Goal: Task Accomplishment & Management: Manage account settings

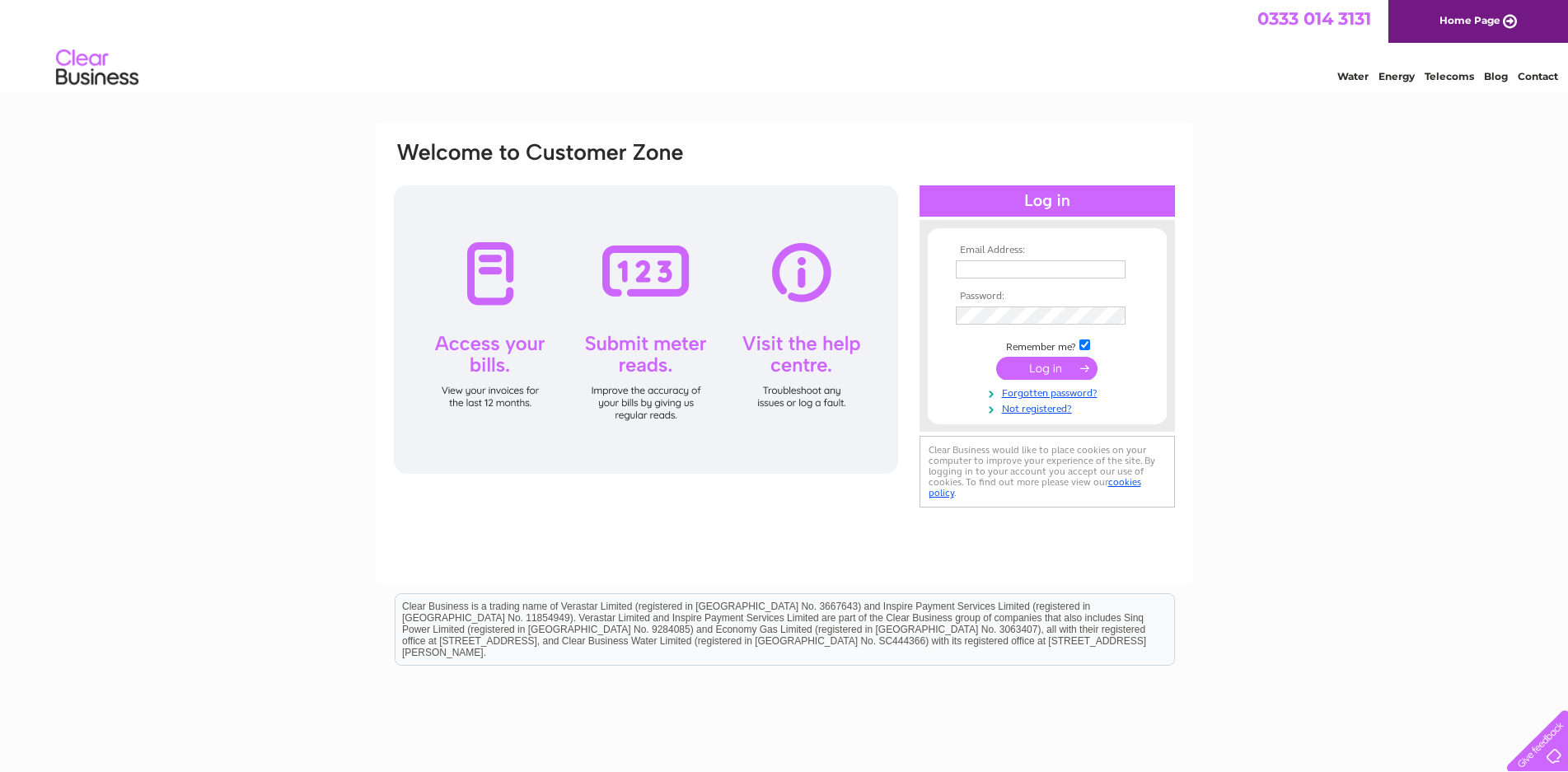
type input "proctorplant@gmail.com"
click at [1022, 364] on input "submit" at bounding box center [1047, 368] width 101 height 23
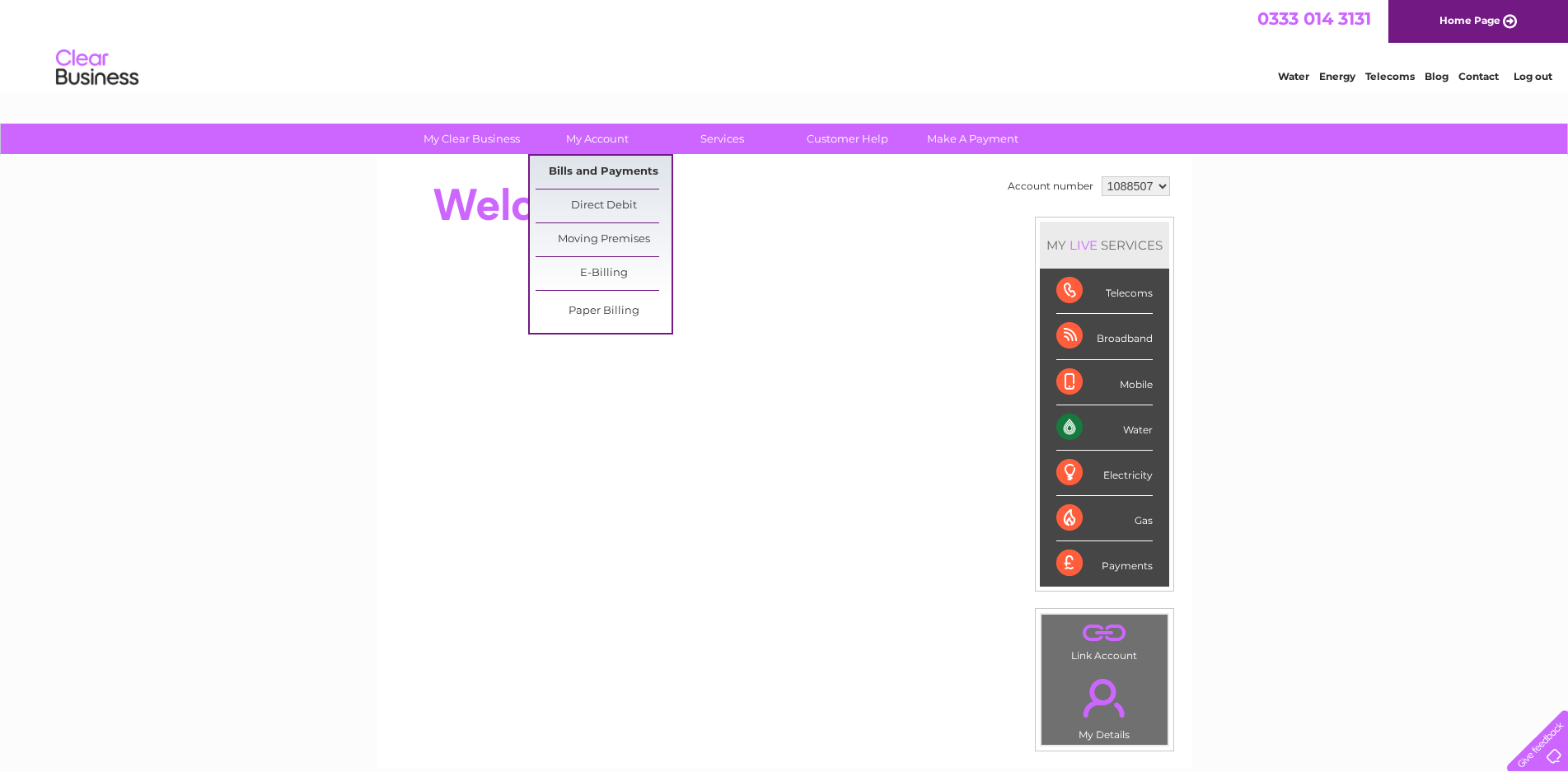
click at [625, 171] on link "Bills and Payments" at bounding box center [603, 173] width 136 height 33
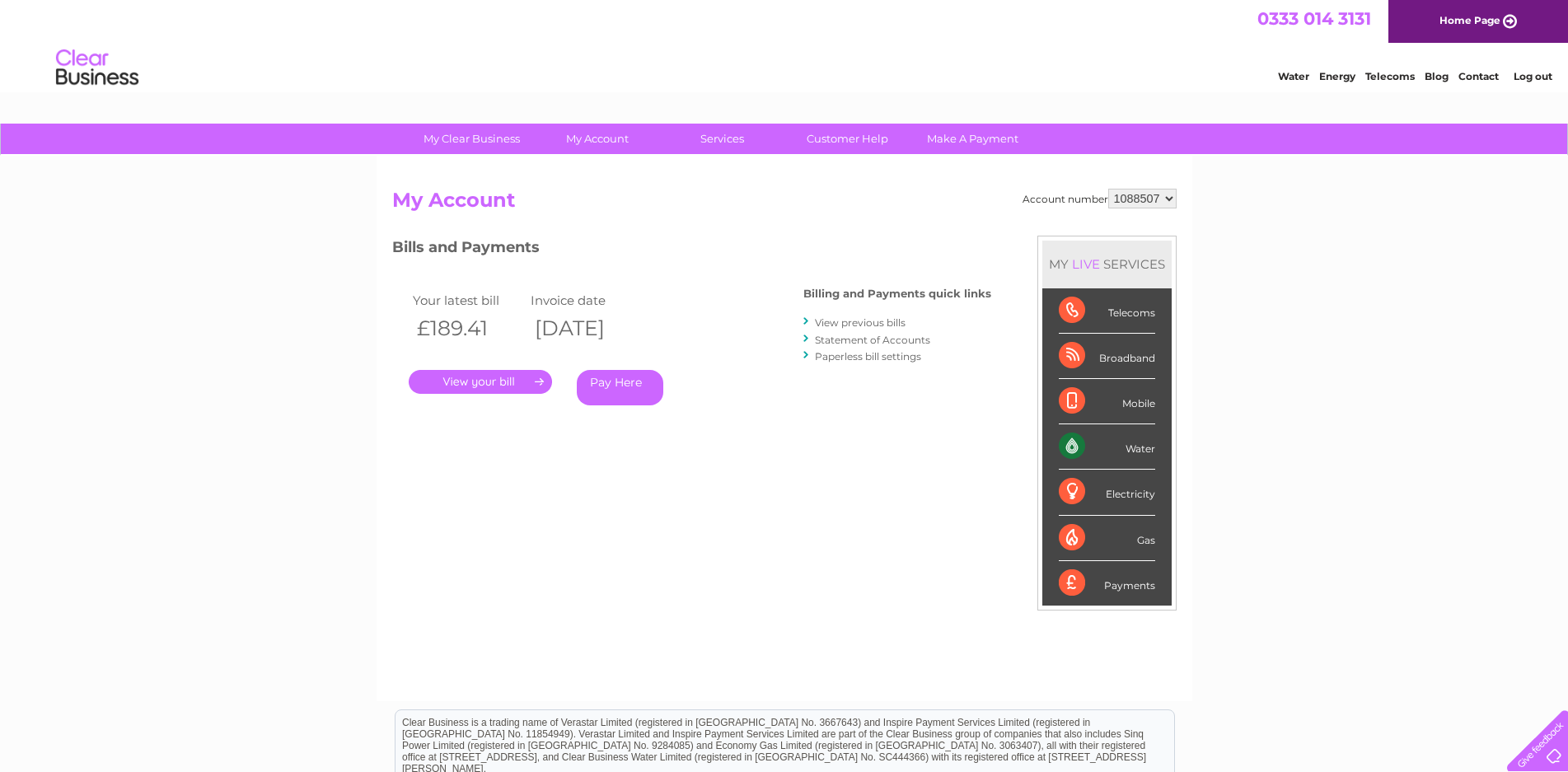
click at [486, 380] on link "." at bounding box center [480, 382] width 143 height 24
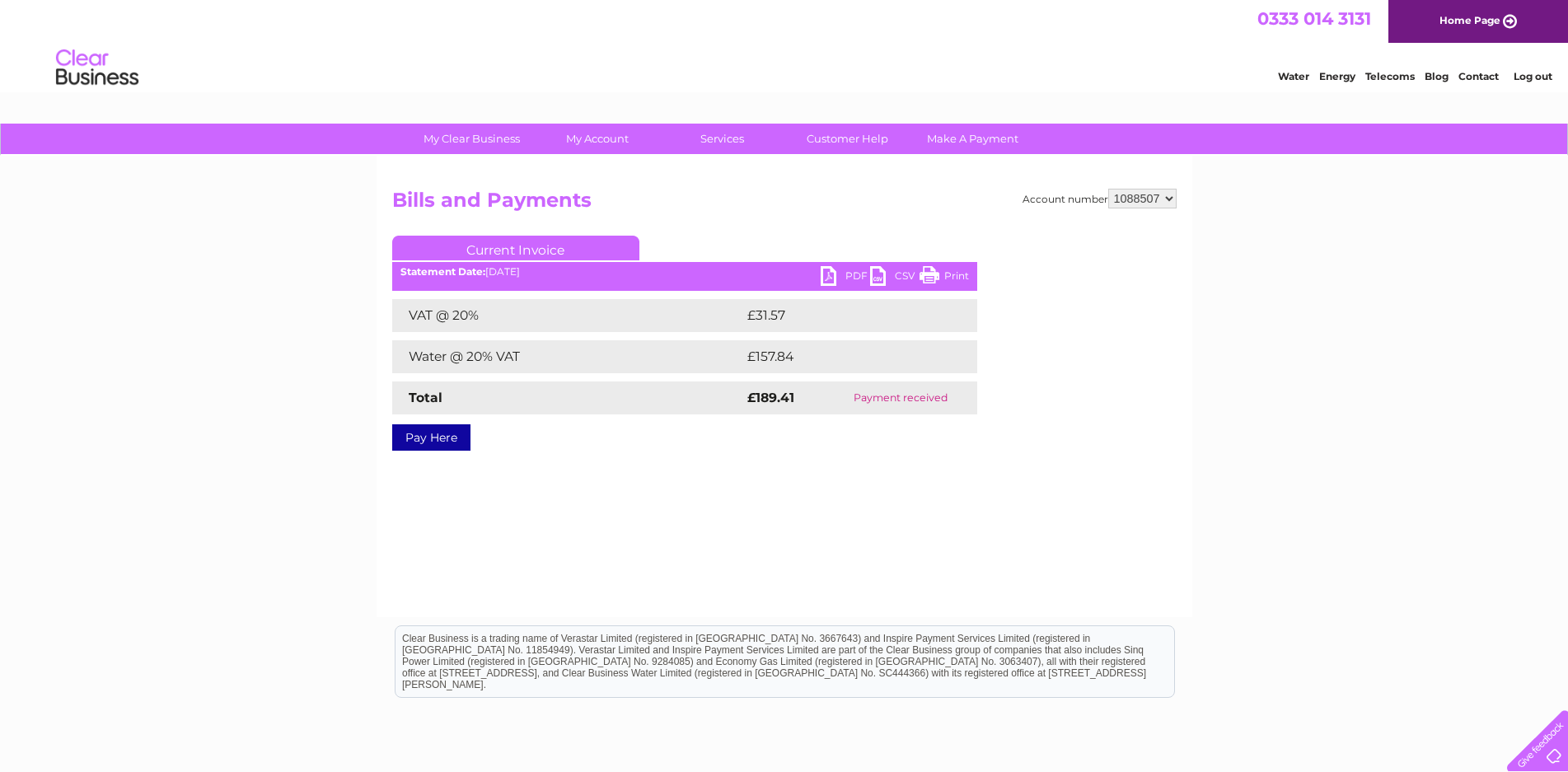
click at [839, 276] on link "PDF" at bounding box center [846, 278] width 50 height 24
click at [825, 275] on link "PDF" at bounding box center [846, 278] width 50 height 24
